Goal: Task Accomplishment & Management: Use online tool/utility

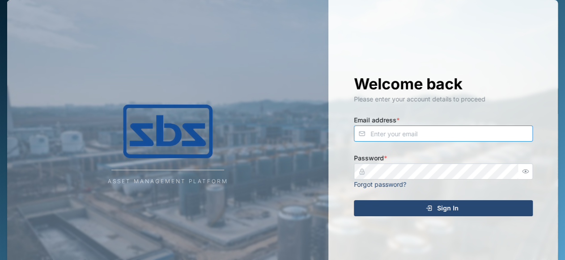
click at [386, 134] on input "Email address *" at bounding box center [443, 134] width 179 height 16
type input "[PERSON_NAME][EMAIL_ADDRESS][DOMAIN_NAME]"
click at [359, 211] on div "Sign In" at bounding box center [441, 208] width 165 height 15
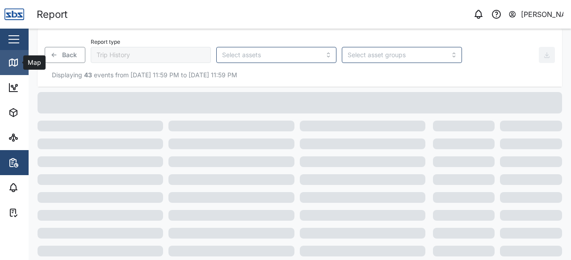
click at [20, 59] on div "Map" at bounding box center [25, 62] width 35 height 11
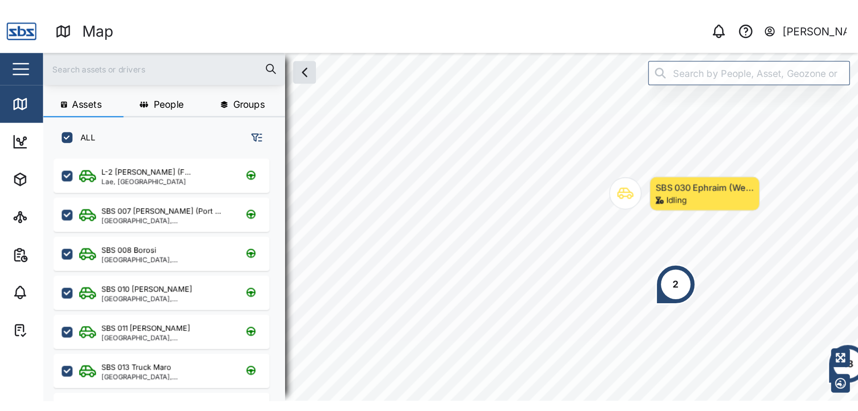
scroll to position [301, 140]
